Goal: Task Accomplishment & Management: Manage account settings

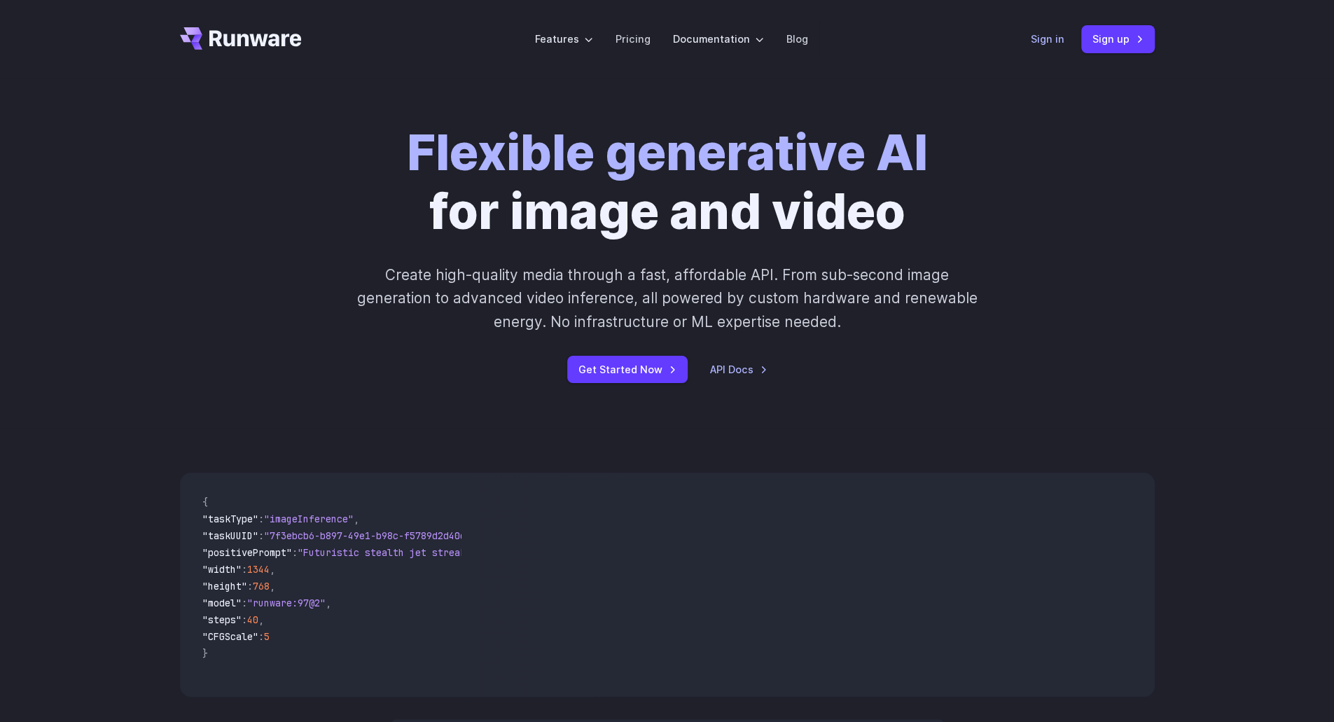
click at [1049, 37] on link "Sign in" at bounding box center [1048, 39] width 34 height 16
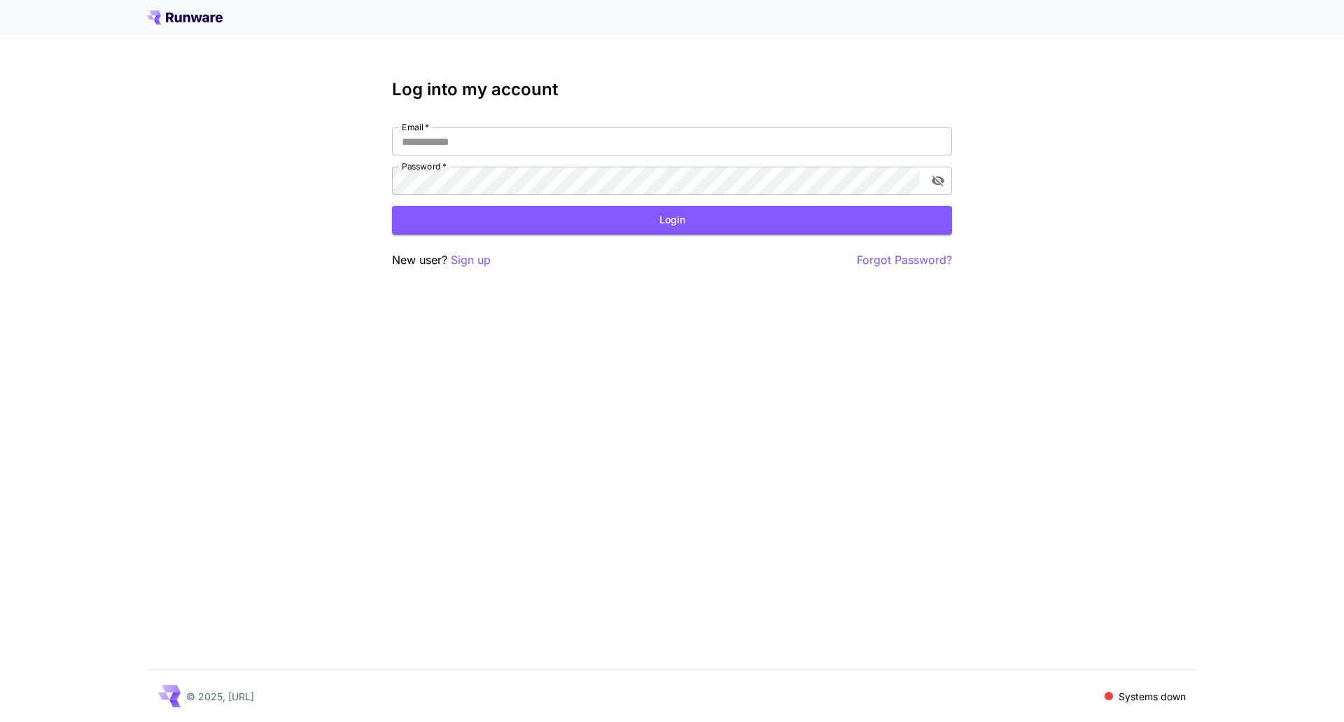
click at [597, 155] on div "Email   * Email   * Password   * Password   *" at bounding box center [672, 160] width 560 height 67
click at [604, 151] on input "Email   *" at bounding box center [672, 141] width 560 height 28
type input "**********"
click button "Login" at bounding box center [672, 220] width 560 height 29
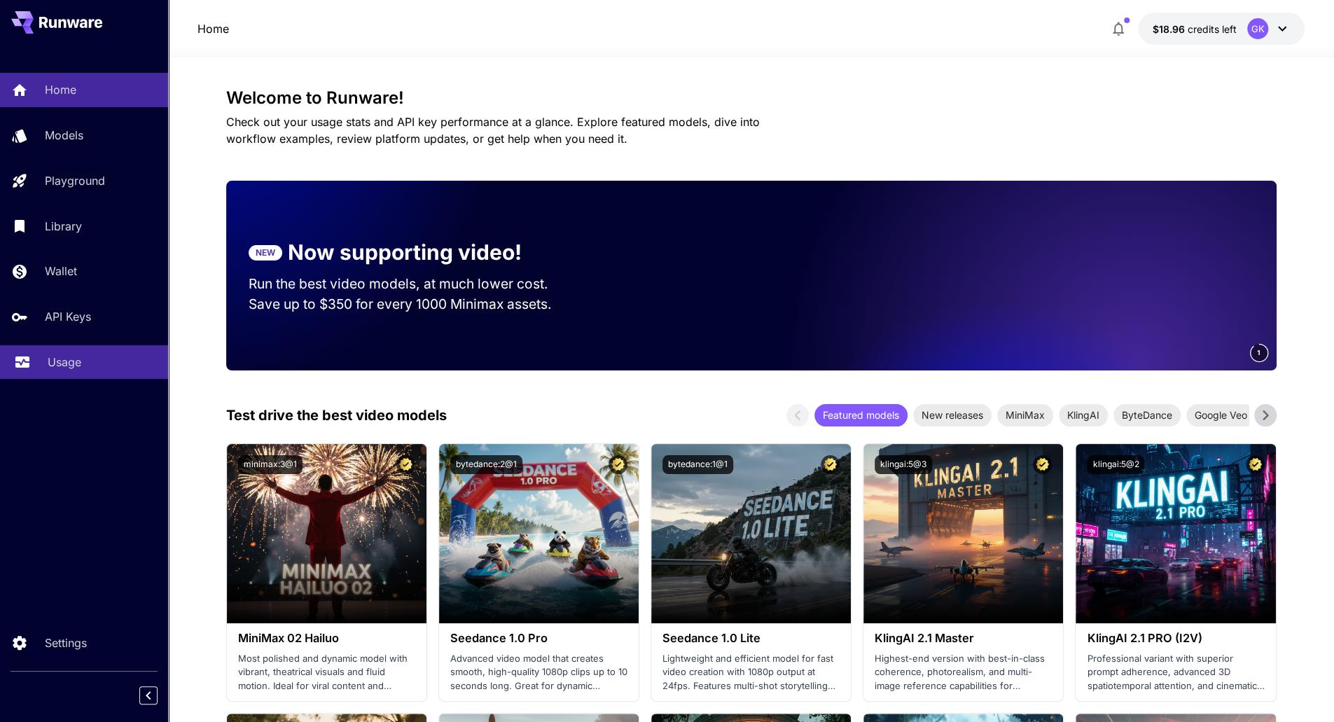
click at [74, 363] on p "Usage" at bounding box center [65, 362] width 34 height 17
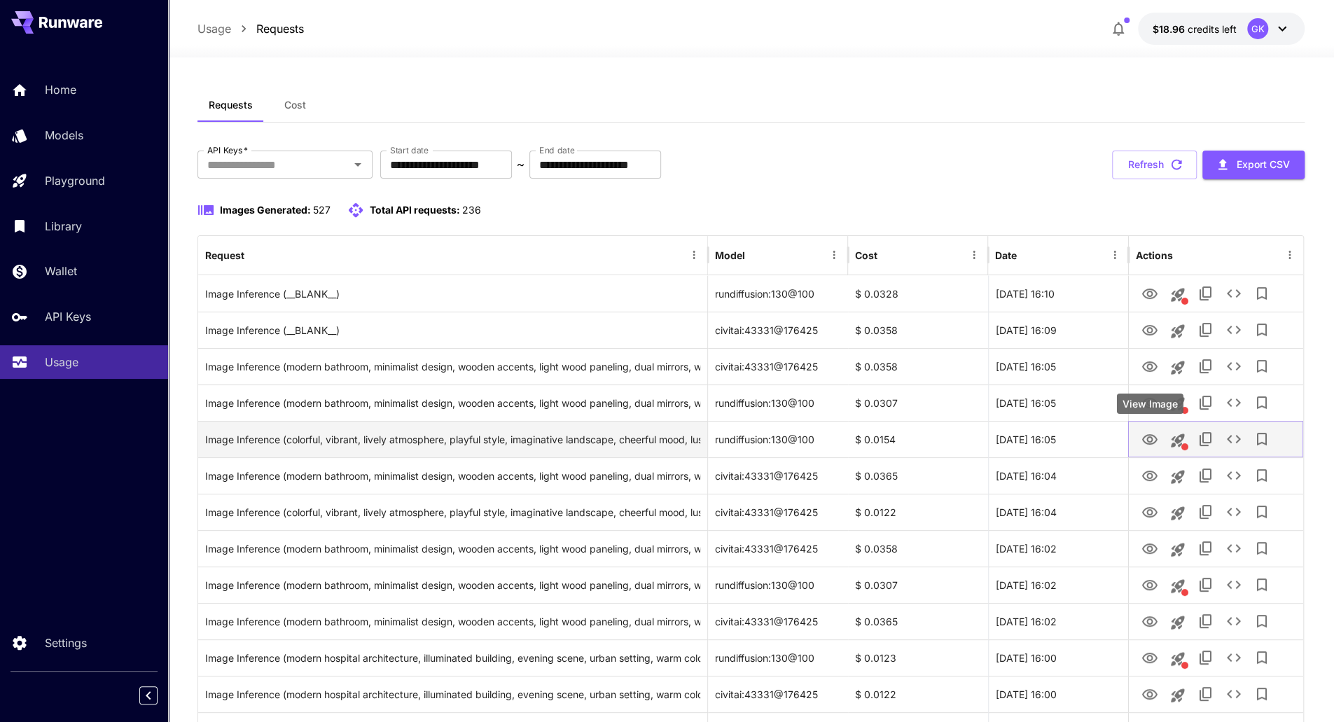
click at [1152, 447] on icon "View Image" at bounding box center [1149, 439] width 17 height 17
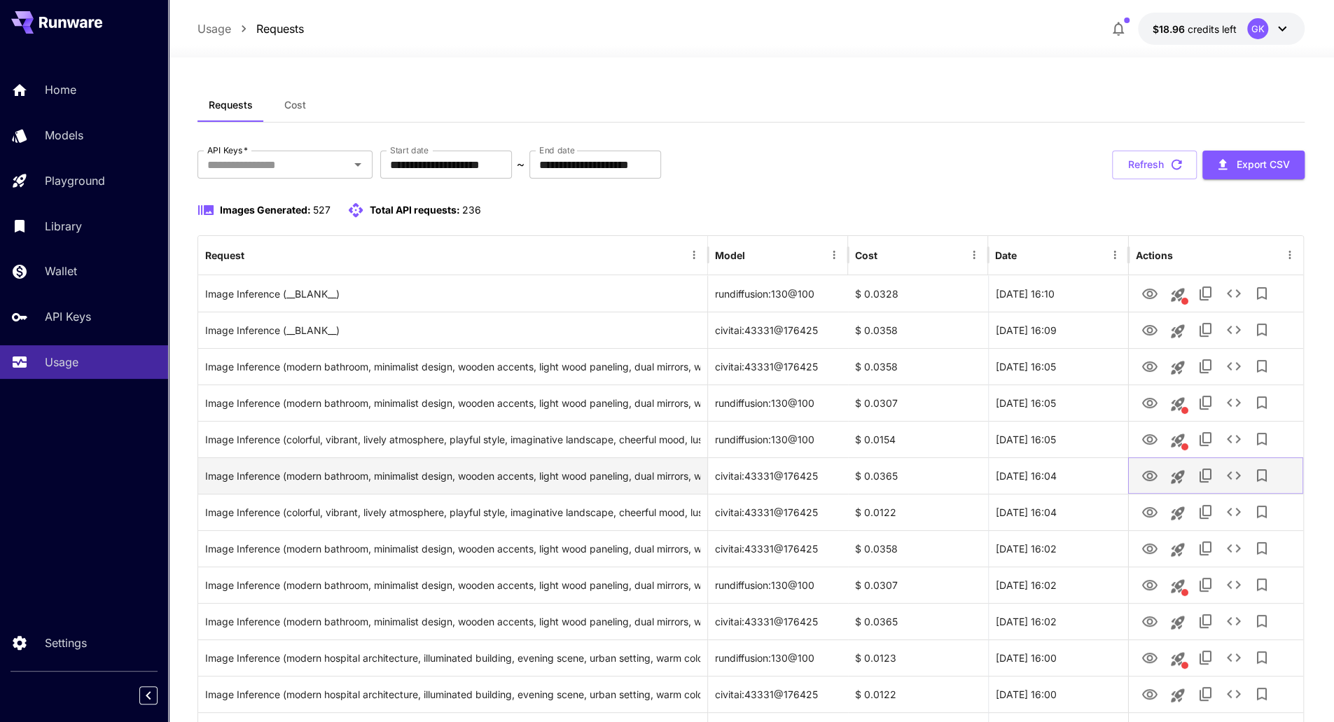
click at [1154, 473] on icon "View Image" at bounding box center [1149, 475] width 15 height 11
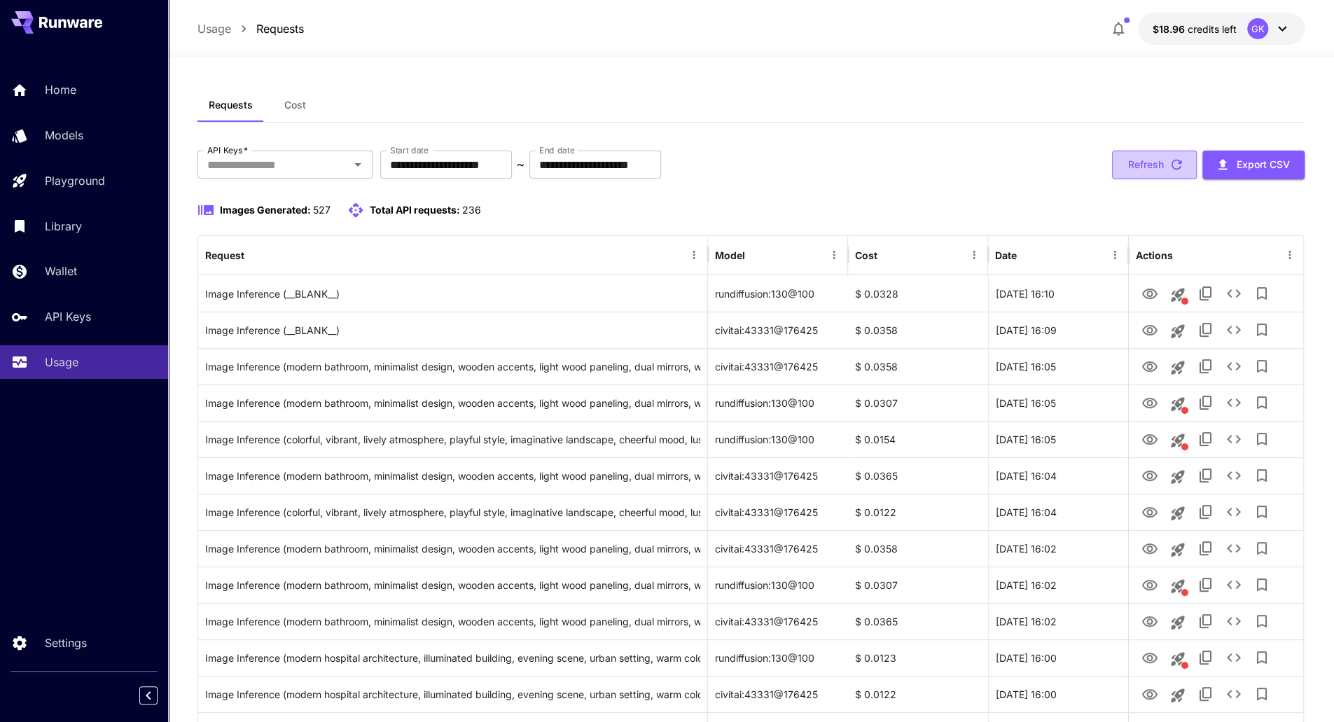
click at [1175, 162] on icon "button" at bounding box center [1176, 164] width 15 height 15
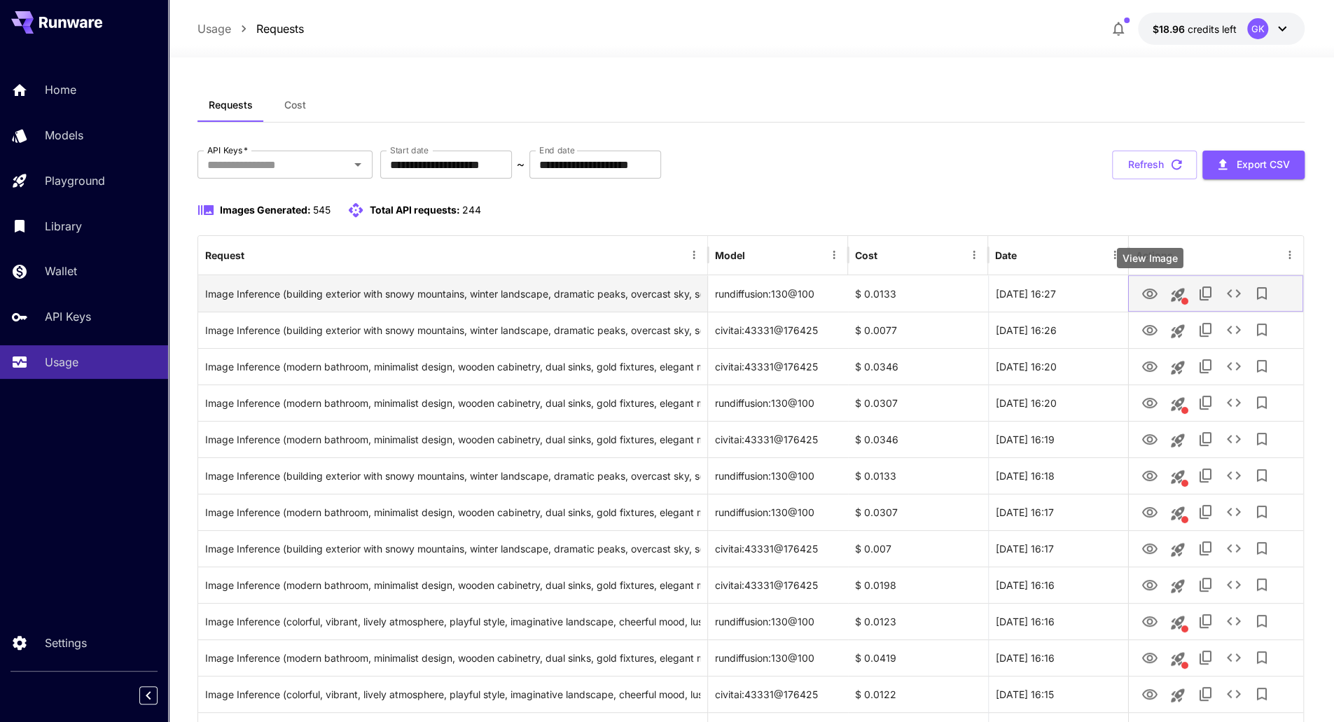
click at [1150, 291] on icon "View Image" at bounding box center [1149, 293] width 15 height 11
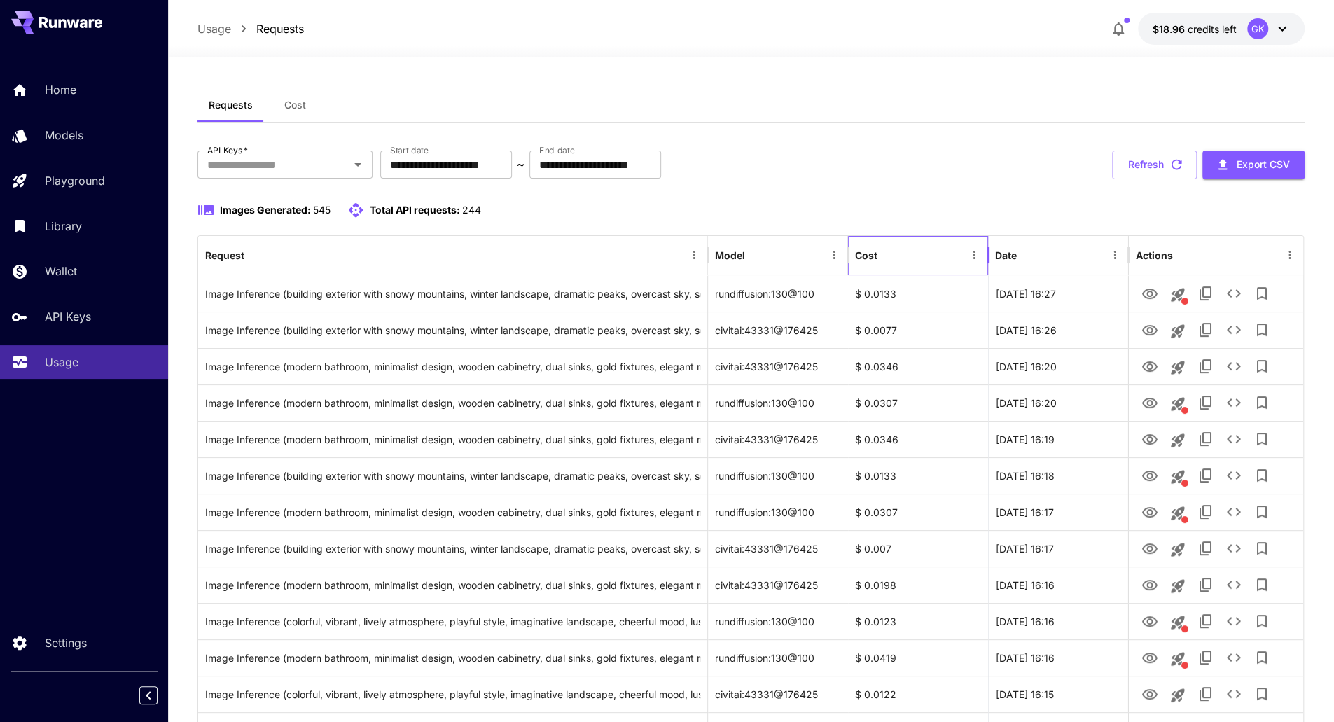
click at [977, 236] on div at bounding box center [974, 255] width 20 height 39
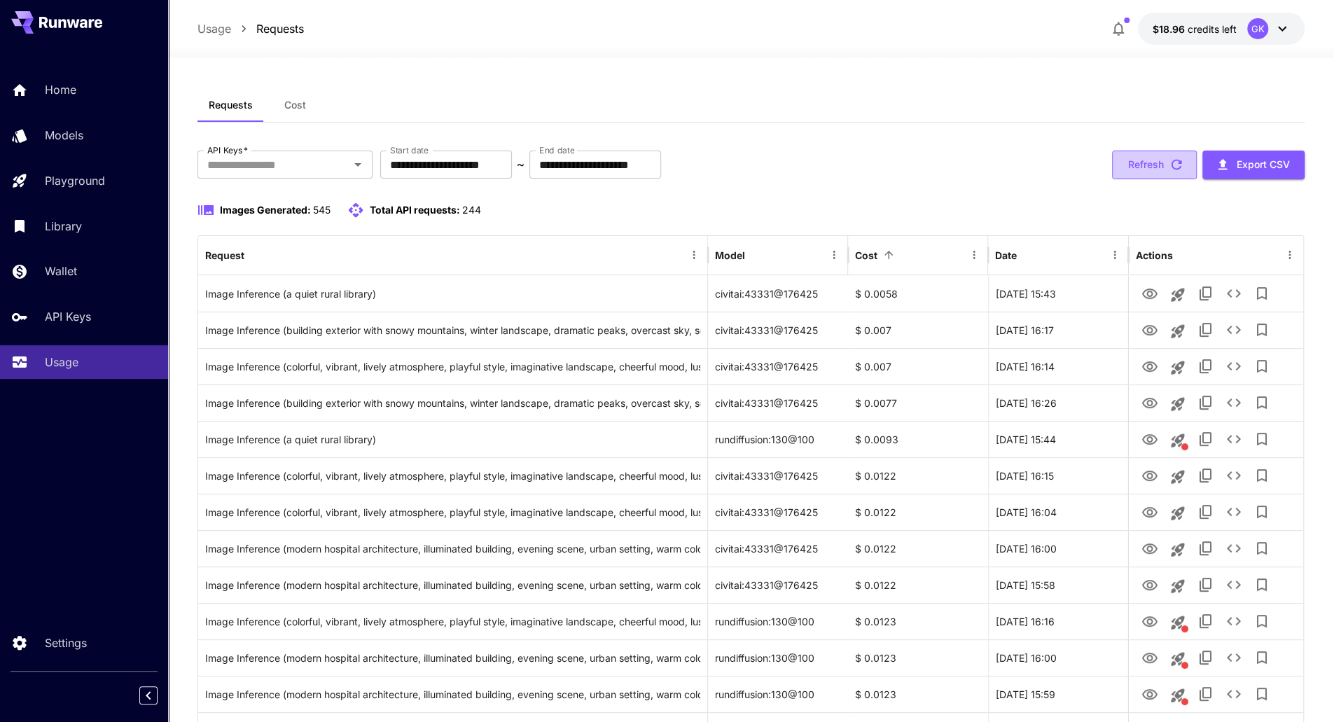
click at [1145, 154] on button "Refresh" at bounding box center [1154, 165] width 85 height 29
click at [964, 254] on button "Menu" at bounding box center [974, 255] width 20 height 20
click at [933, 254] on div "Cost" at bounding box center [909, 255] width 109 height 39
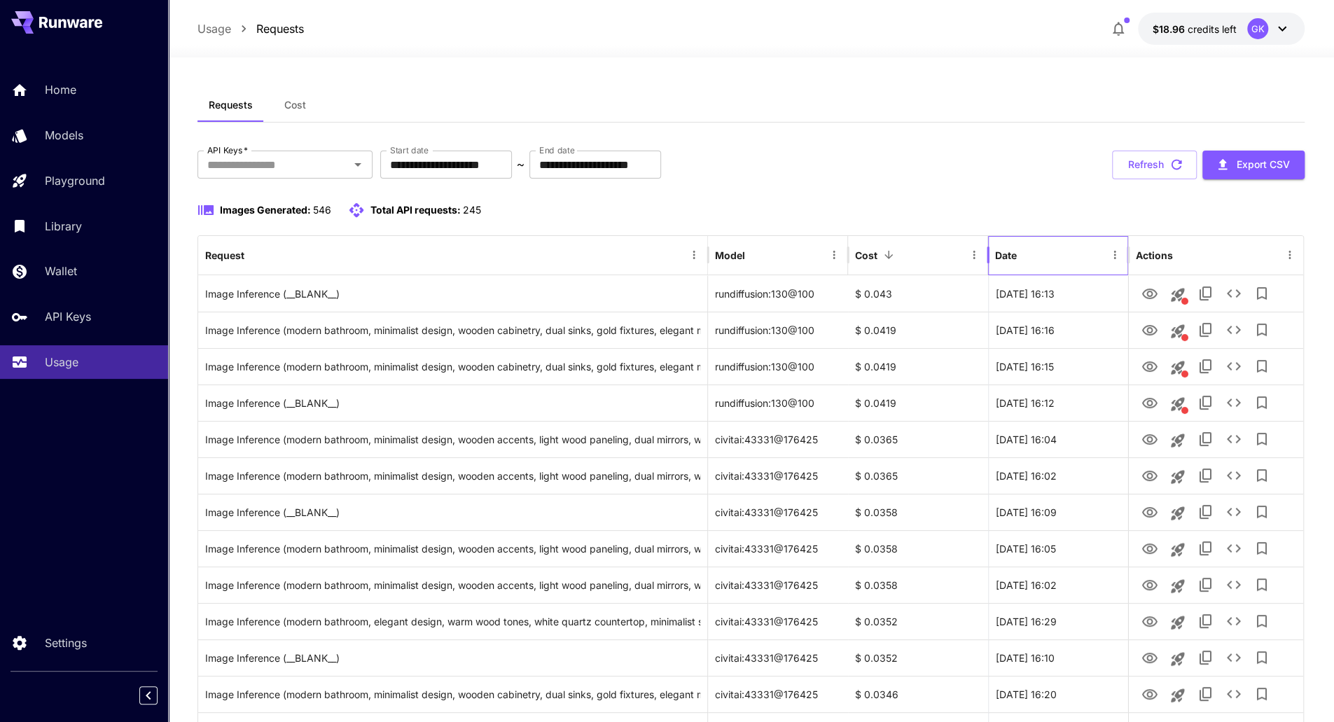
click at [1042, 247] on div "Date" at bounding box center [1050, 255] width 110 height 39
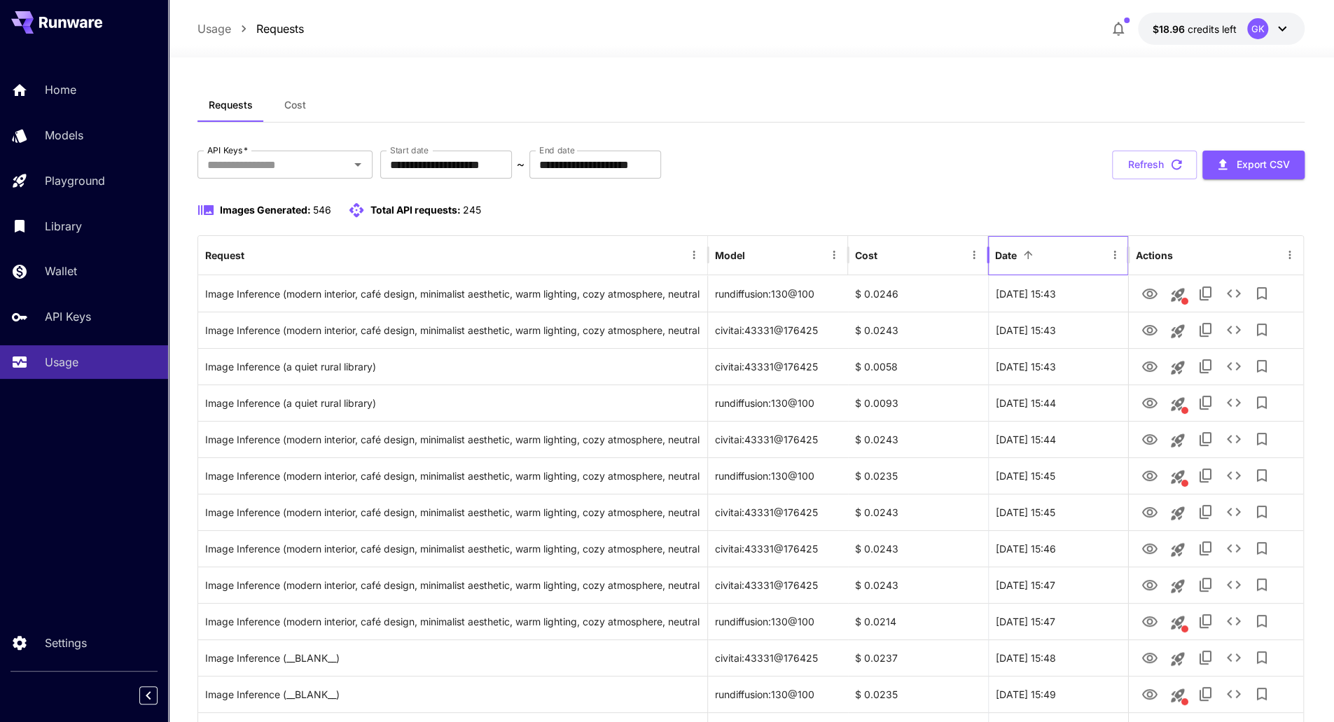
click at [1042, 247] on div "Date" at bounding box center [1050, 255] width 110 height 39
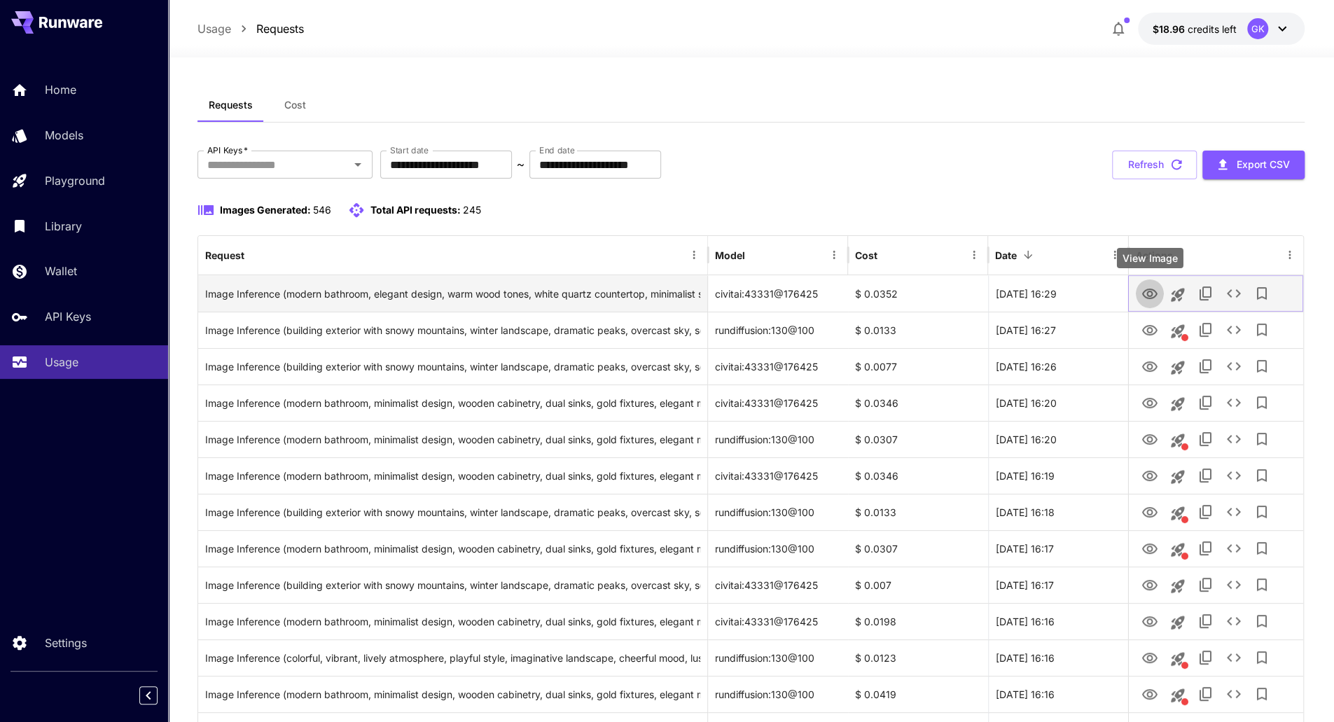
click at [1150, 293] on icon "View Image" at bounding box center [1149, 294] width 17 height 17
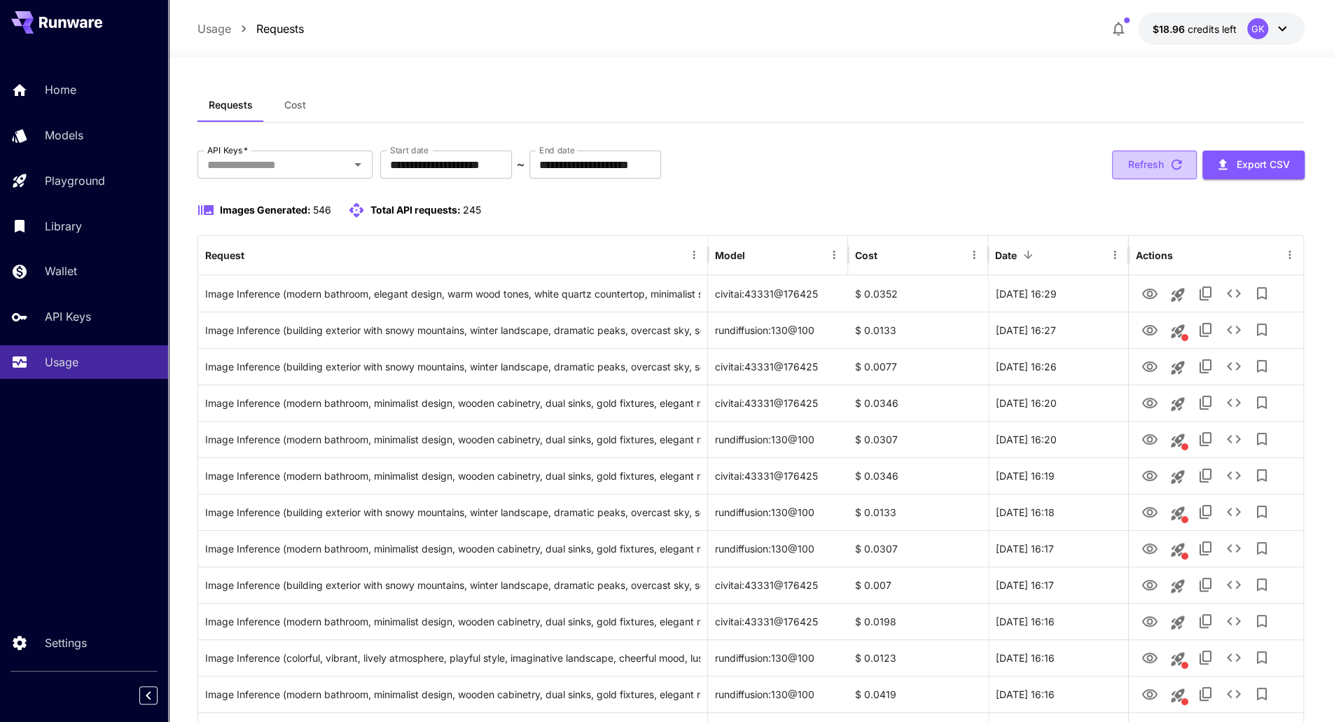
click at [1145, 159] on button "Refresh" at bounding box center [1154, 165] width 85 height 29
click at [1166, 160] on button "Refresh" at bounding box center [1154, 165] width 85 height 29
